Goal: Task Accomplishment & Management: Understand process/instructions

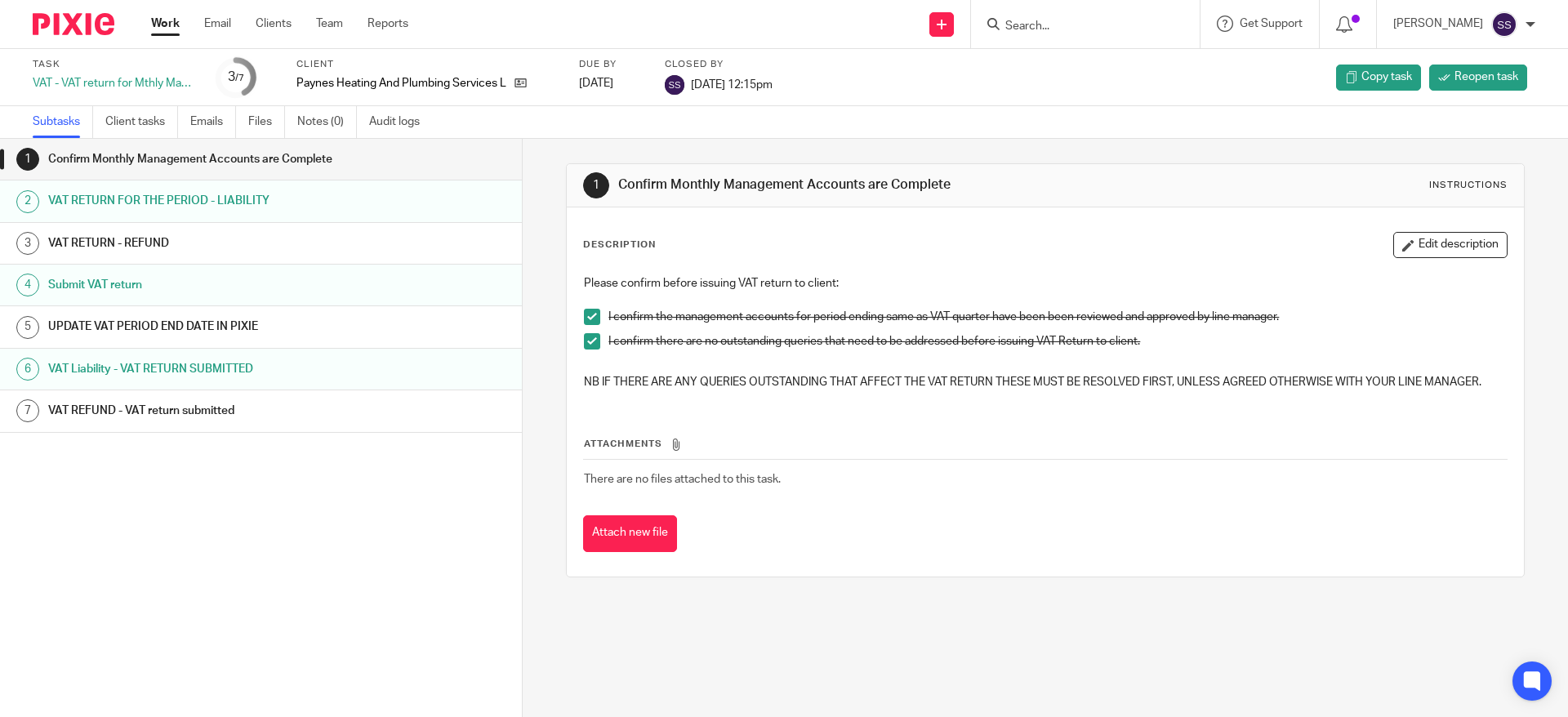
click at [179, 17] on link "Work" at bounding box center [165, 24] width 29 height 17
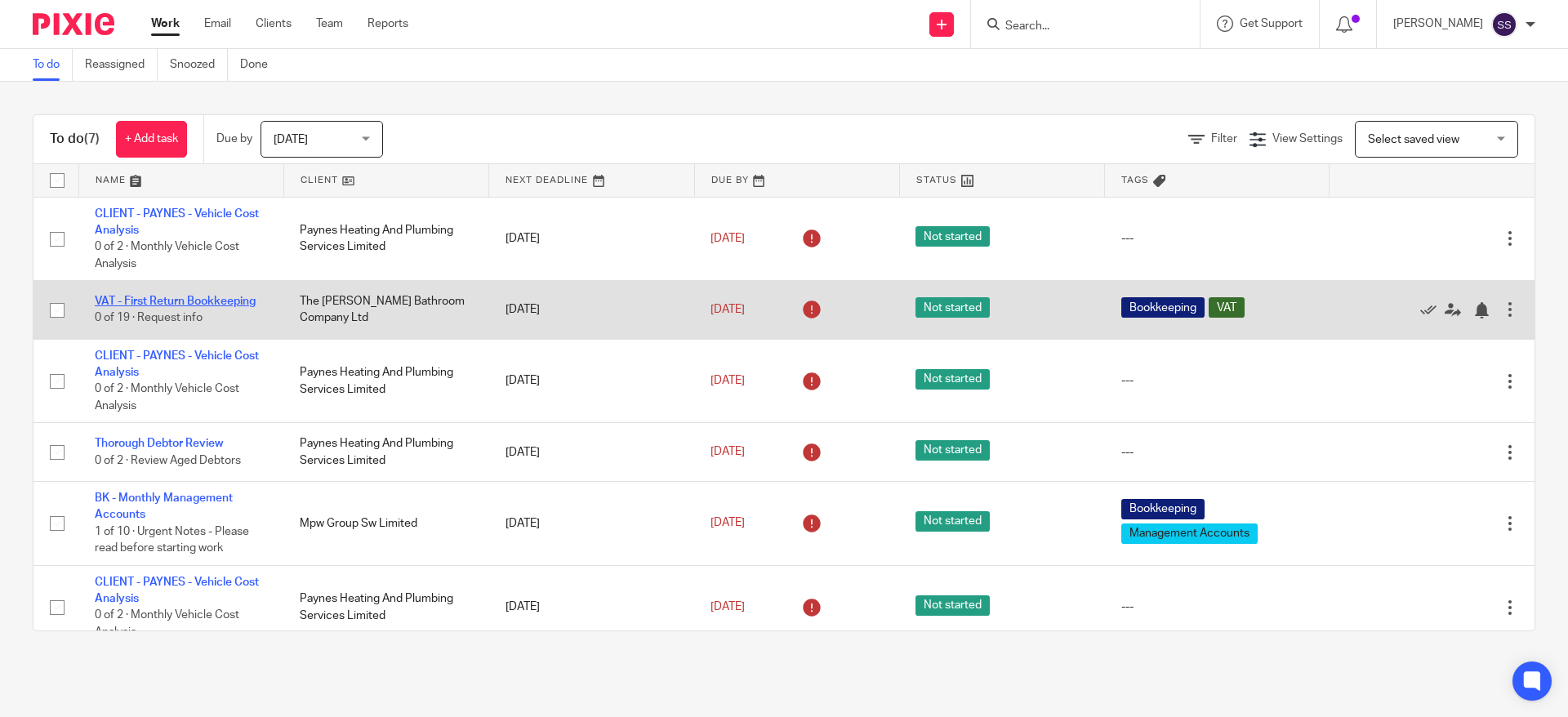
click at [240, 298] on link "VAT - First Return Bookkeeping" at bounding box center [175, 301] width 160 height 11
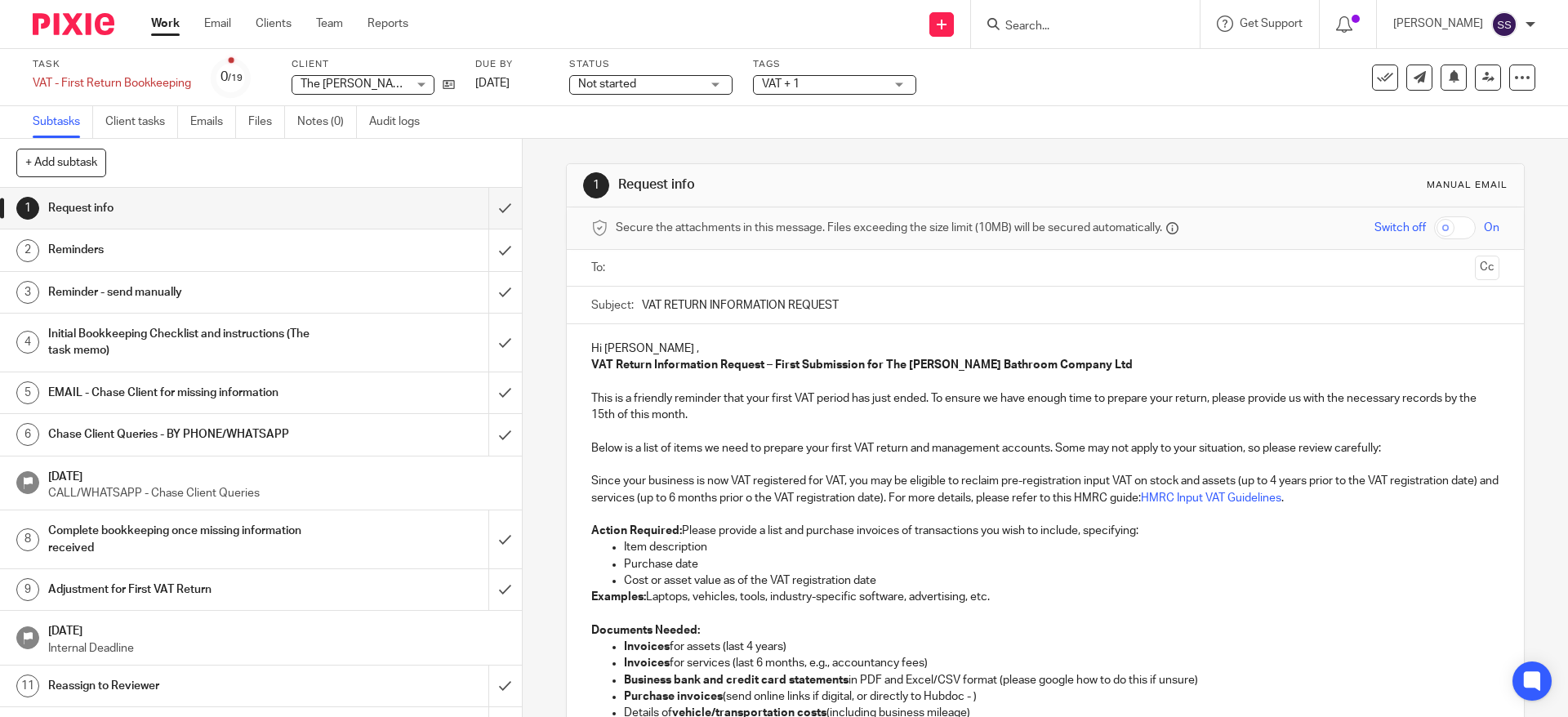
click at [621, 364] on strong "VAT Return Information Request – First Submission for The Hoehle Bathroom Compa…" at bounding box center [862, 365] width 541 height 11
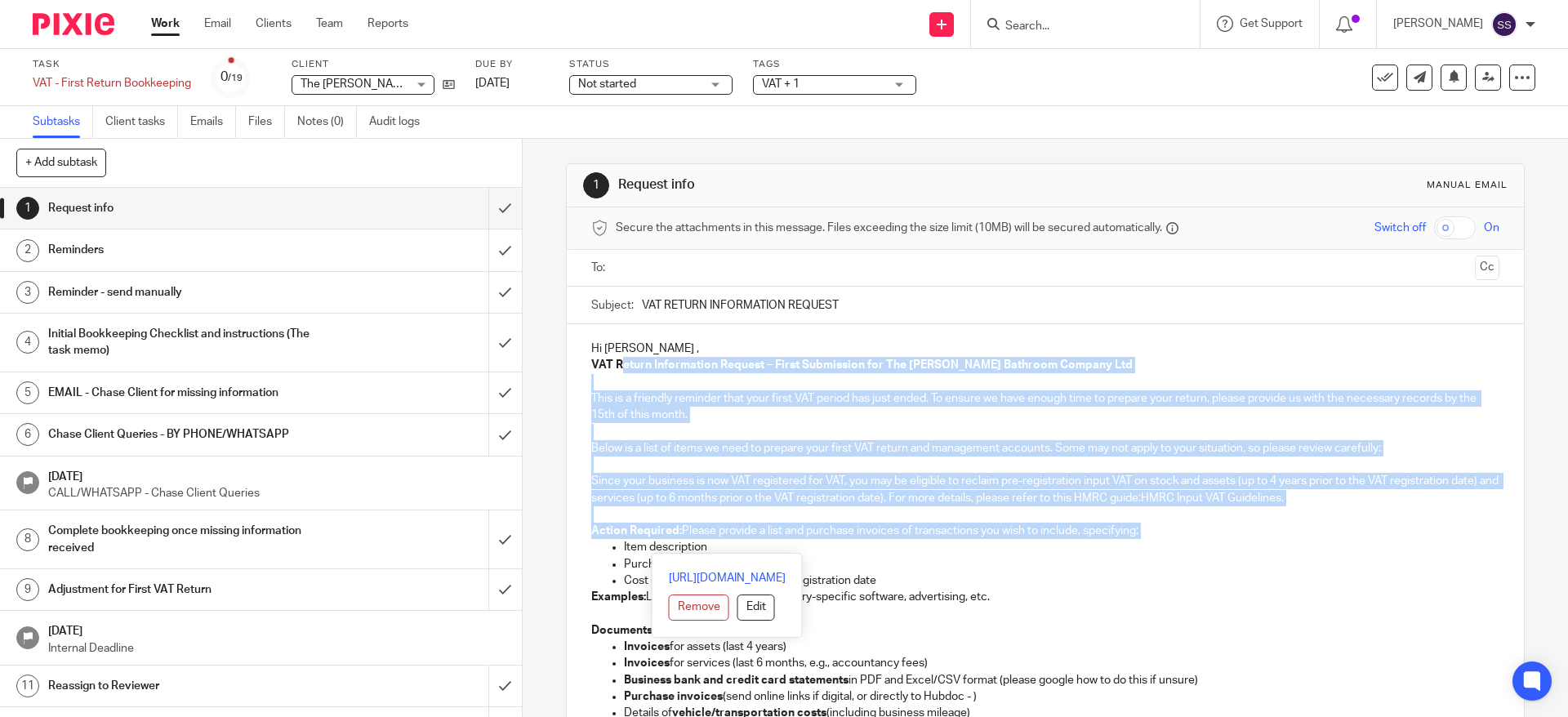
drag, startPoint x: 617, startPoint y: 363, endPoint x: 724, endPoint y: 553, distance: 218.1
click at [915, 501] on p "Since your business is now VAT registered for VAT, you may be eligible to recla…" at bounding box center [1045, 489] width 908 height 34
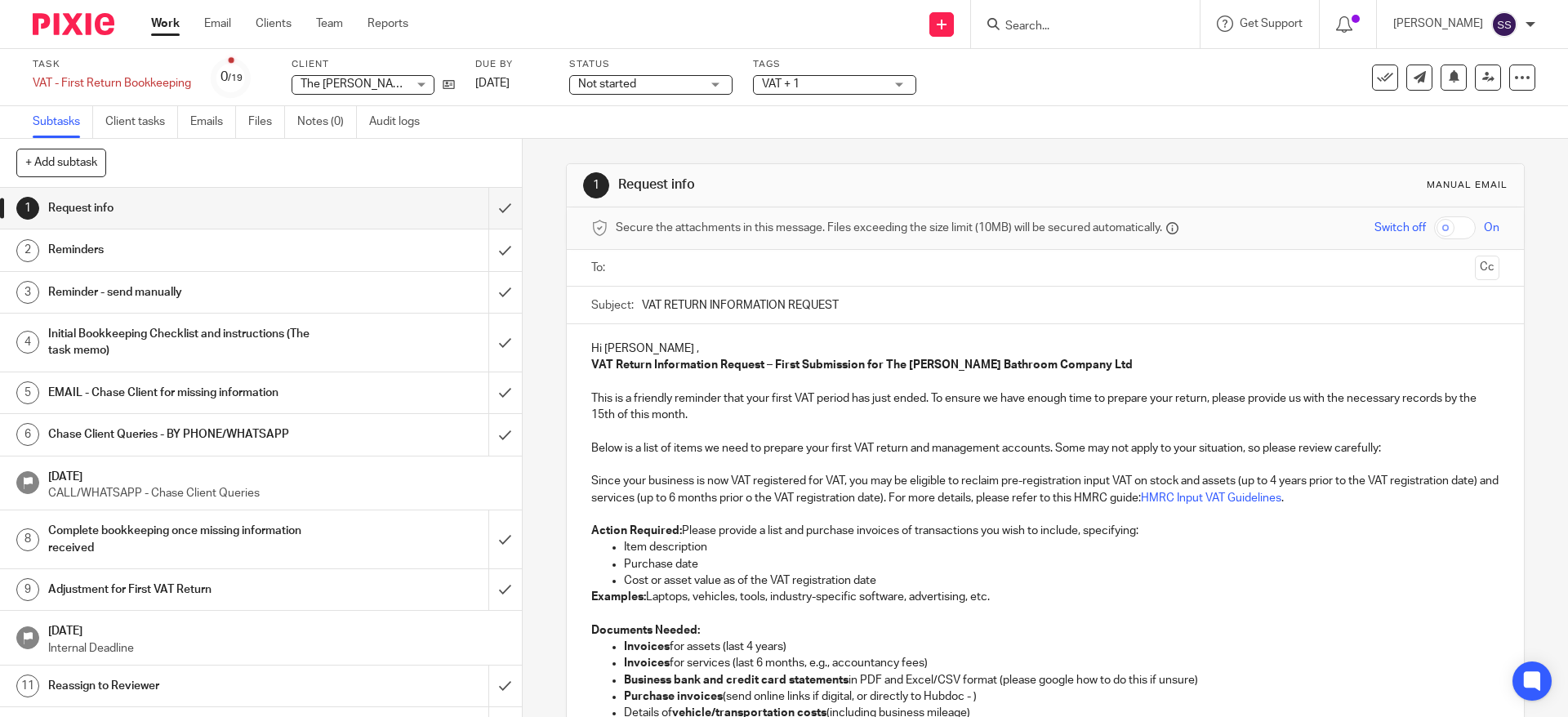
click at [177, 304] on h1 "Reminder - send manually" at bounding box center [189, 292] width 283 height 24
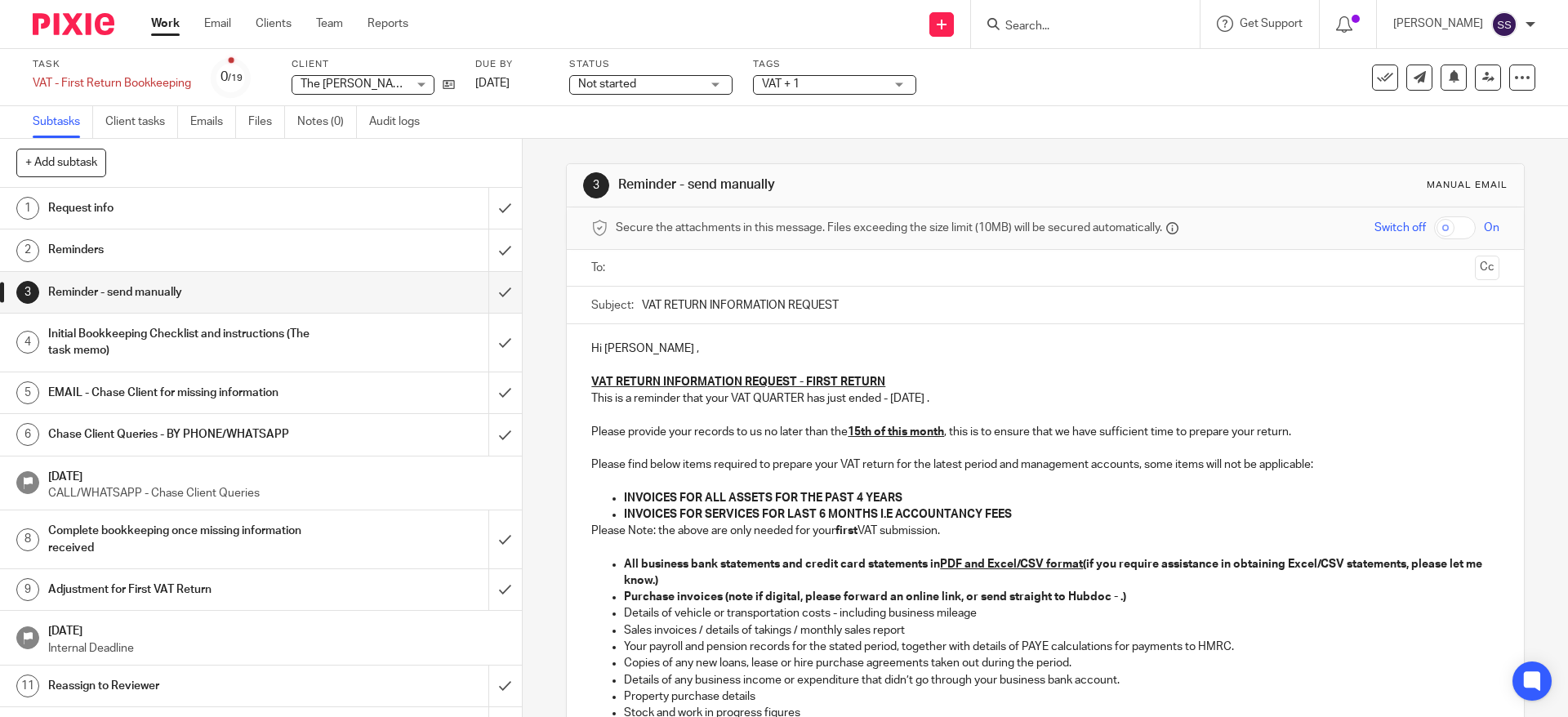
click at [179, 317] on link "4 Initial Bookkeeping Checklist and instructions (The task memo)" at bounding box center [244, 342] width 489 height 58
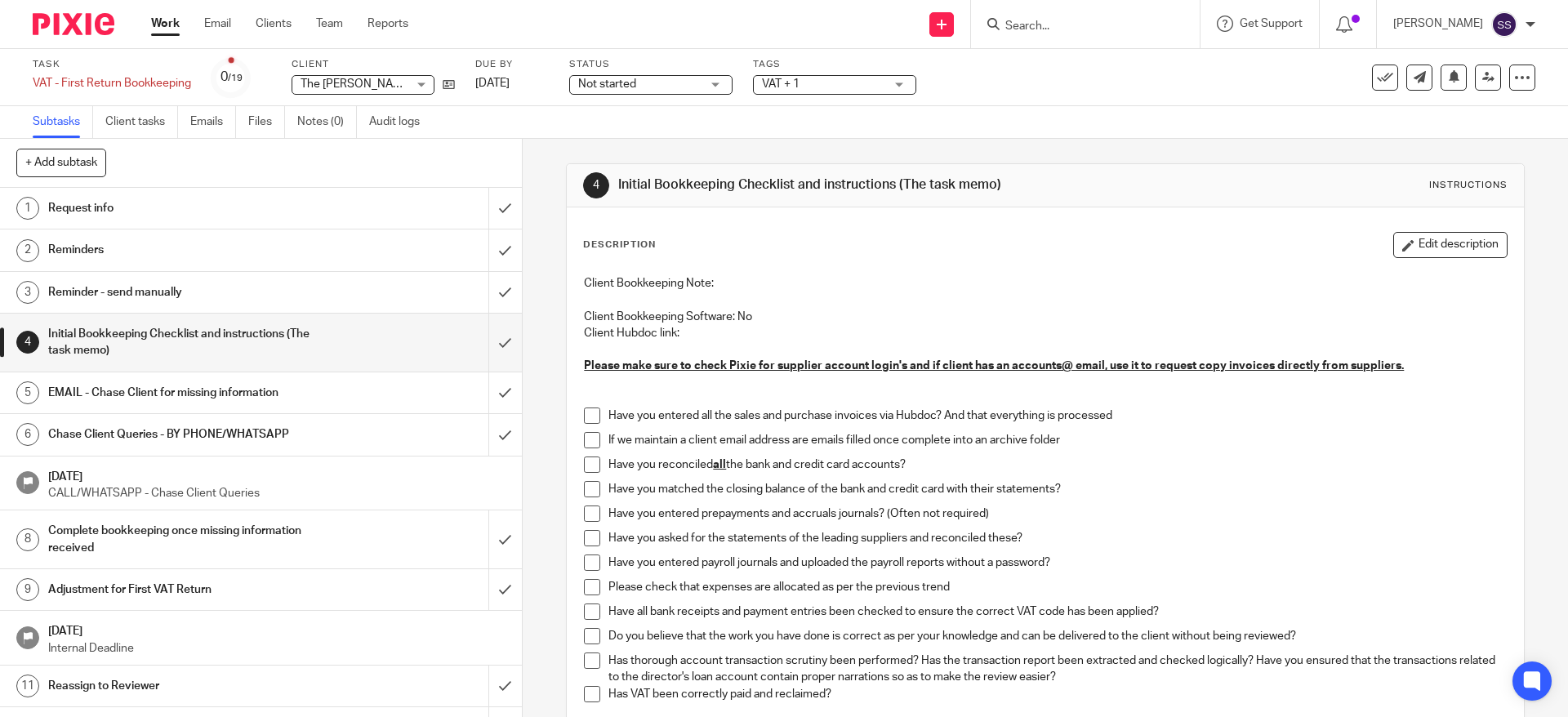
click at [837, 455] on div "If we maintain a client email address are emails filled once complete into an a…" at bounding box center [1057, 444] width 897 height 24
